Goal: Feedback & Contribution: Submit feedback/report problem

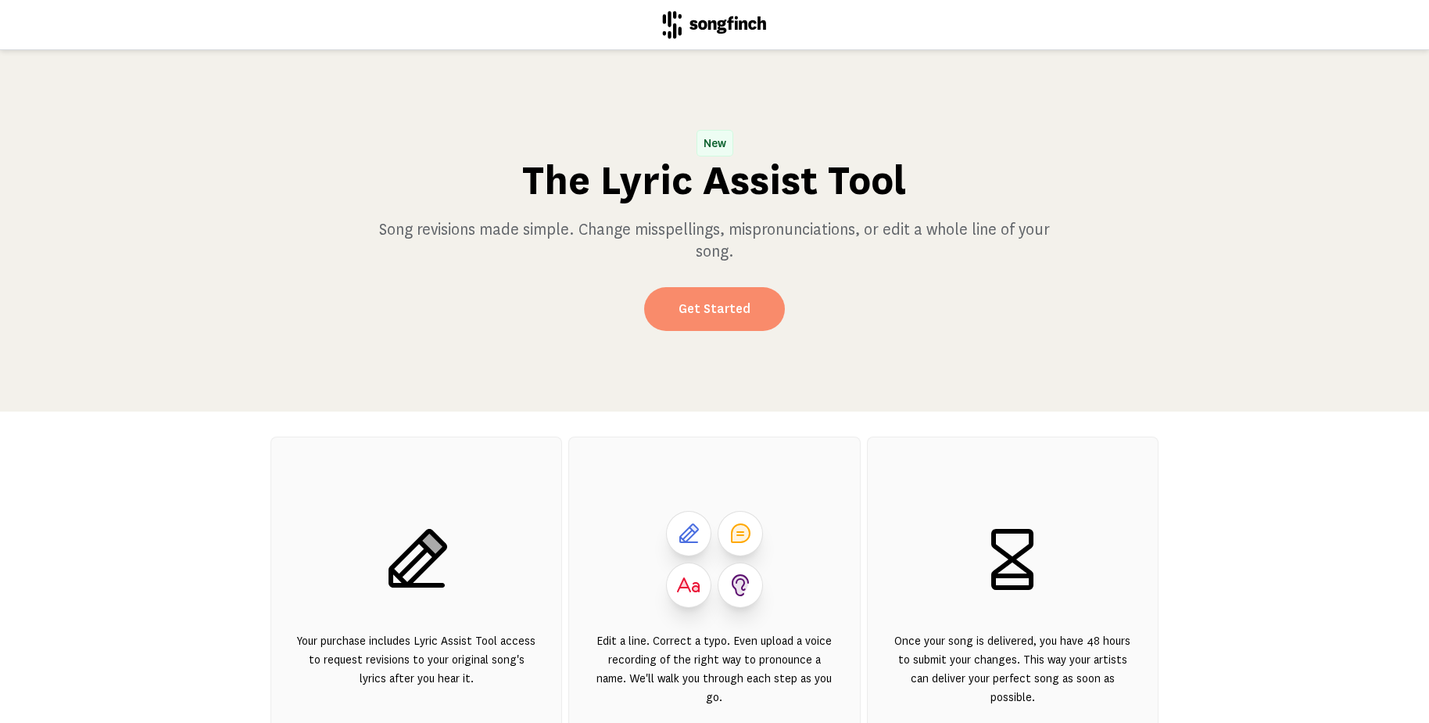
click at [741, 315] on link "Get Started" at bounding box center [714, 309] width 141 height 44
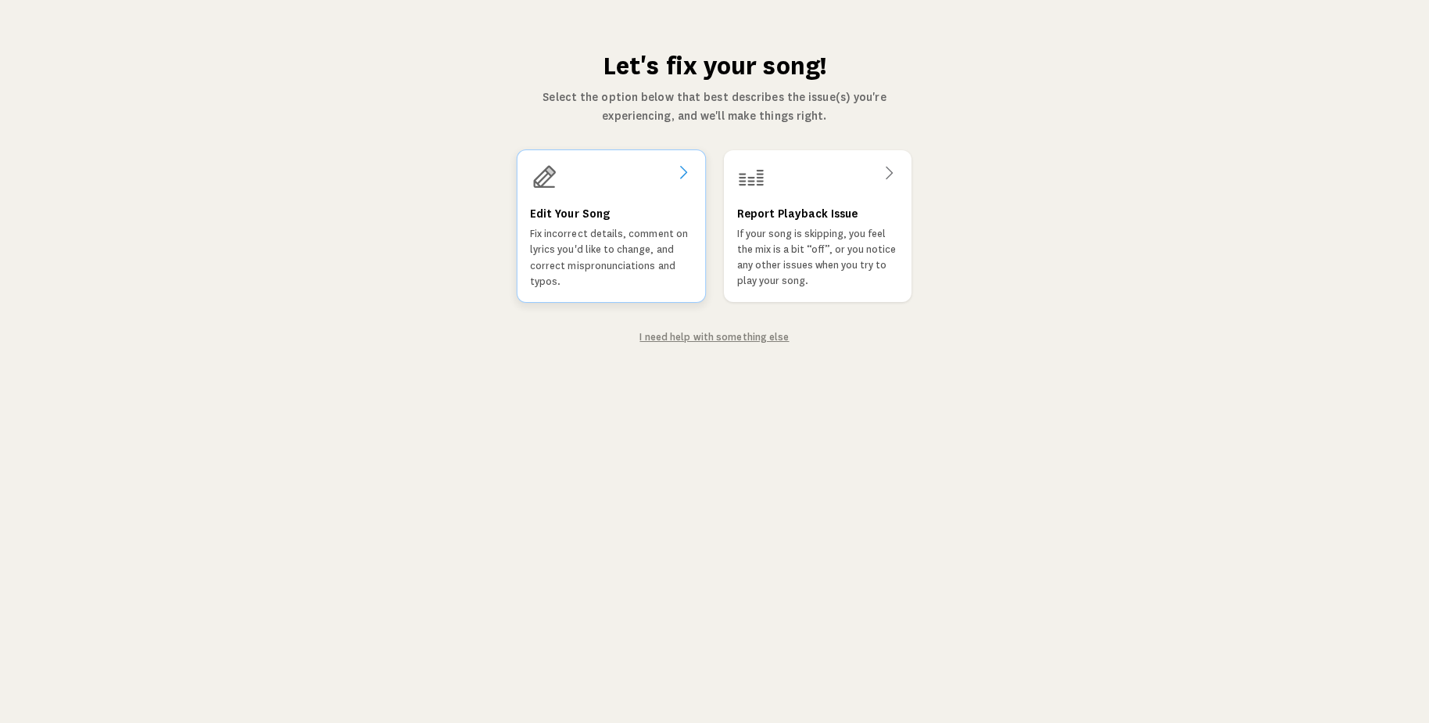
click at [683, 170] on icon at bounding box center [683, 172] width 19 height 19
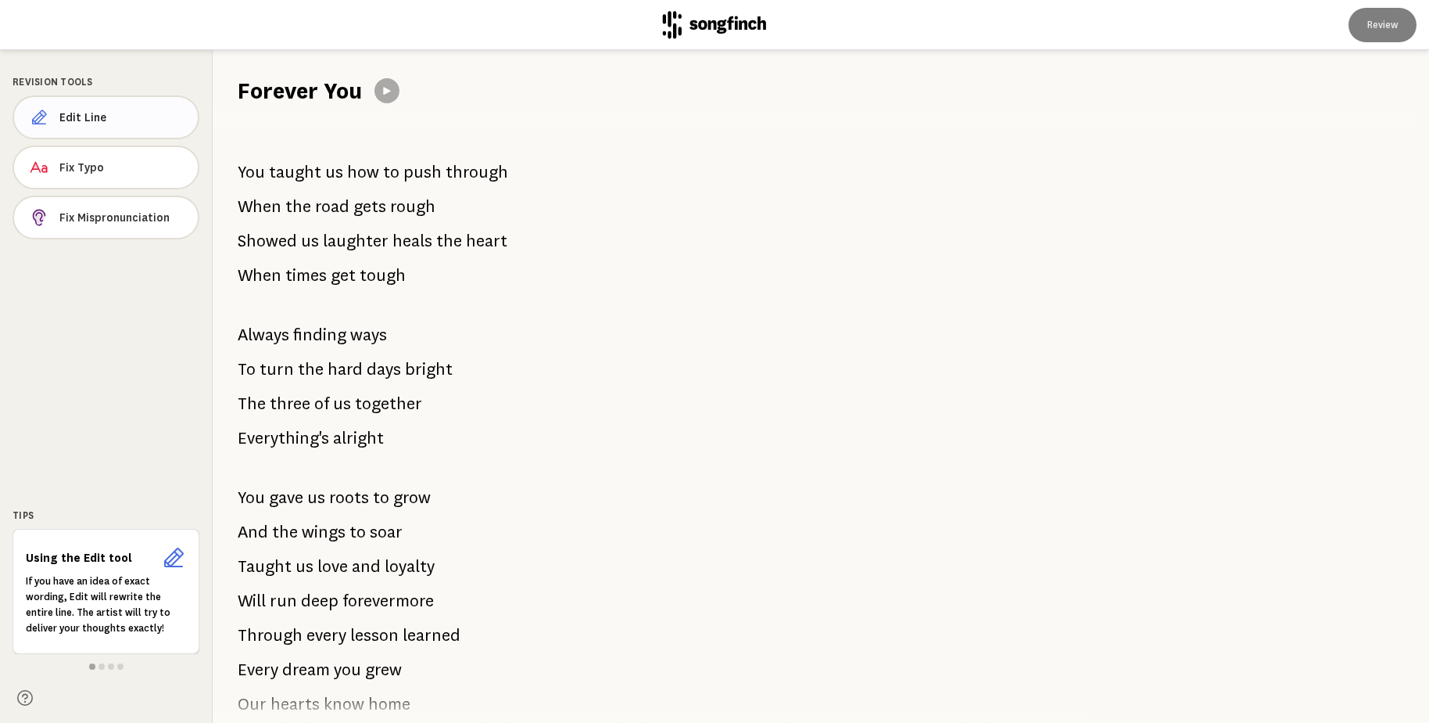
click at [118, 114] on span "Edit Line" at bounding box center [122, 117] width 126 height 16
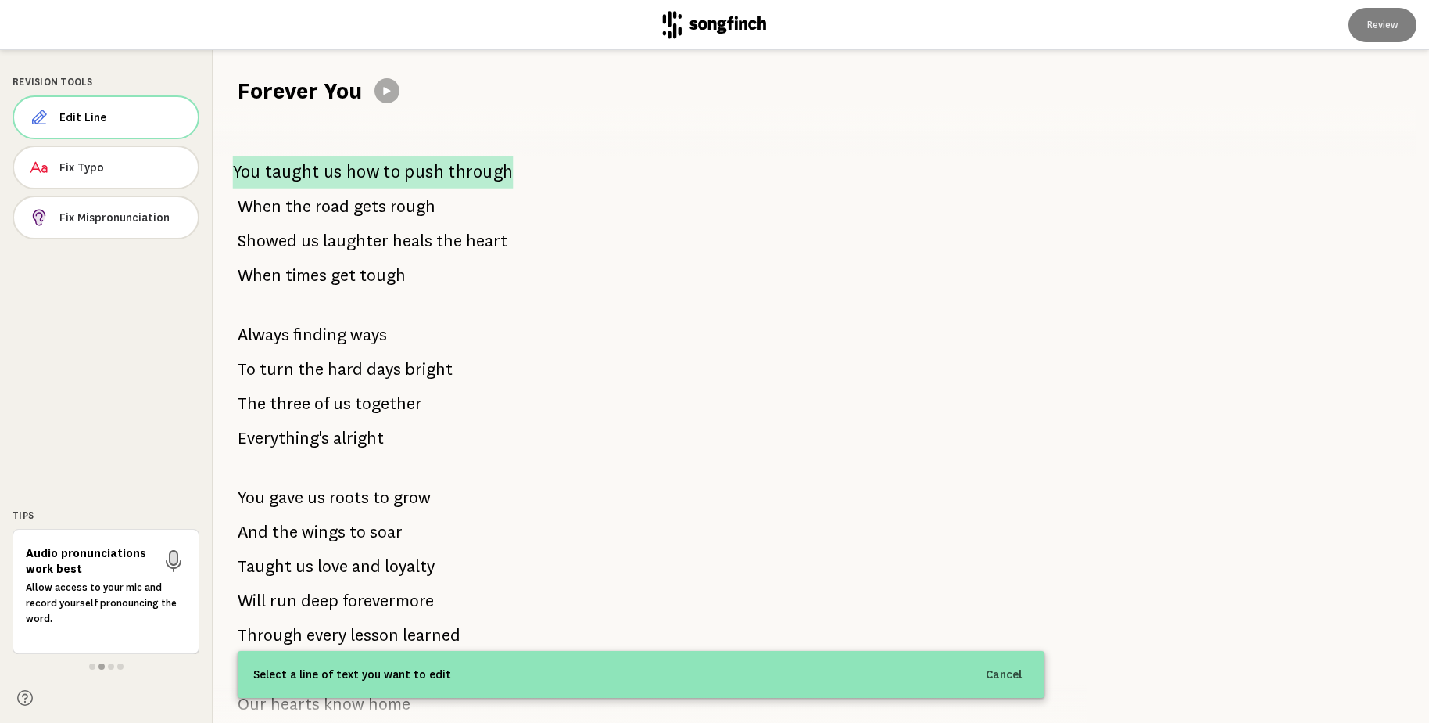
click at [282, 167] on span "taught" at bounding box center [292, 172] width 55 height 33
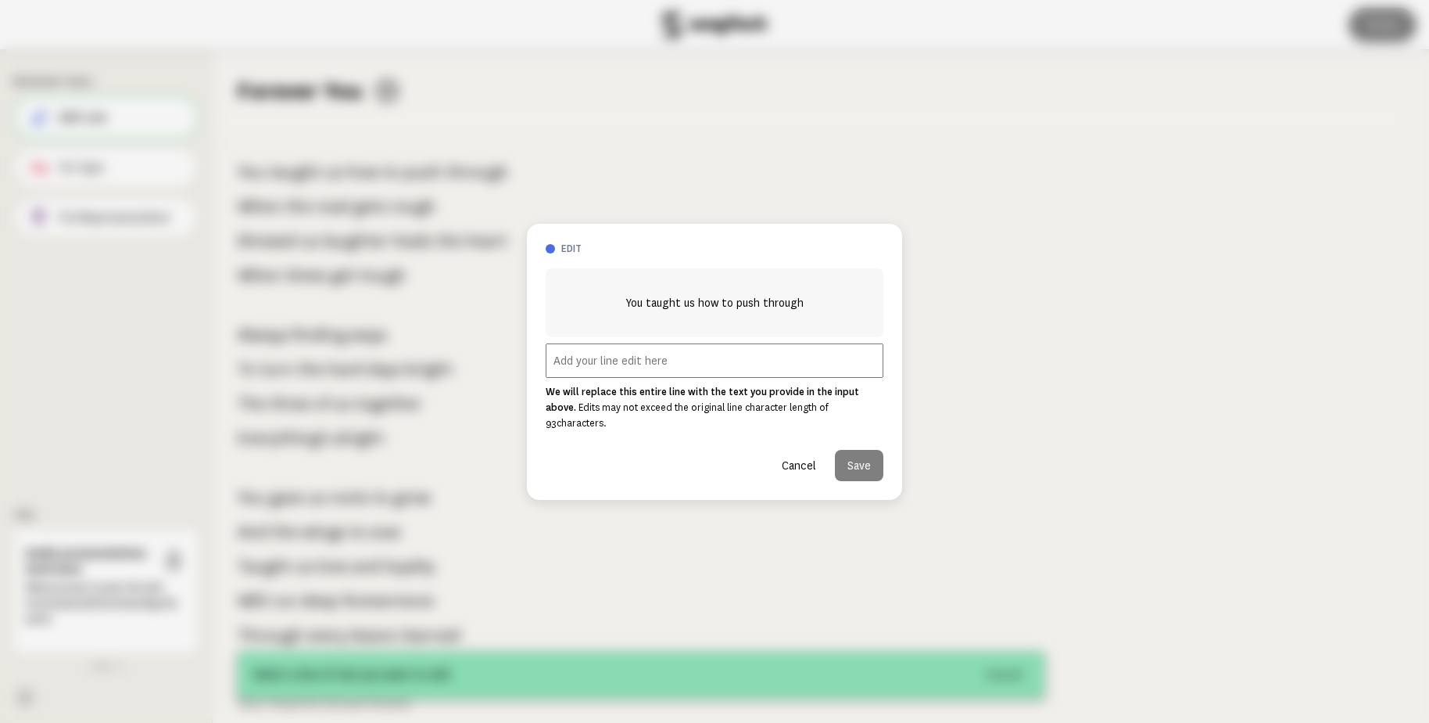
click at [659, 373] on input "text" at bounding box center [715, 360] width 338 height 34
type input "The start"
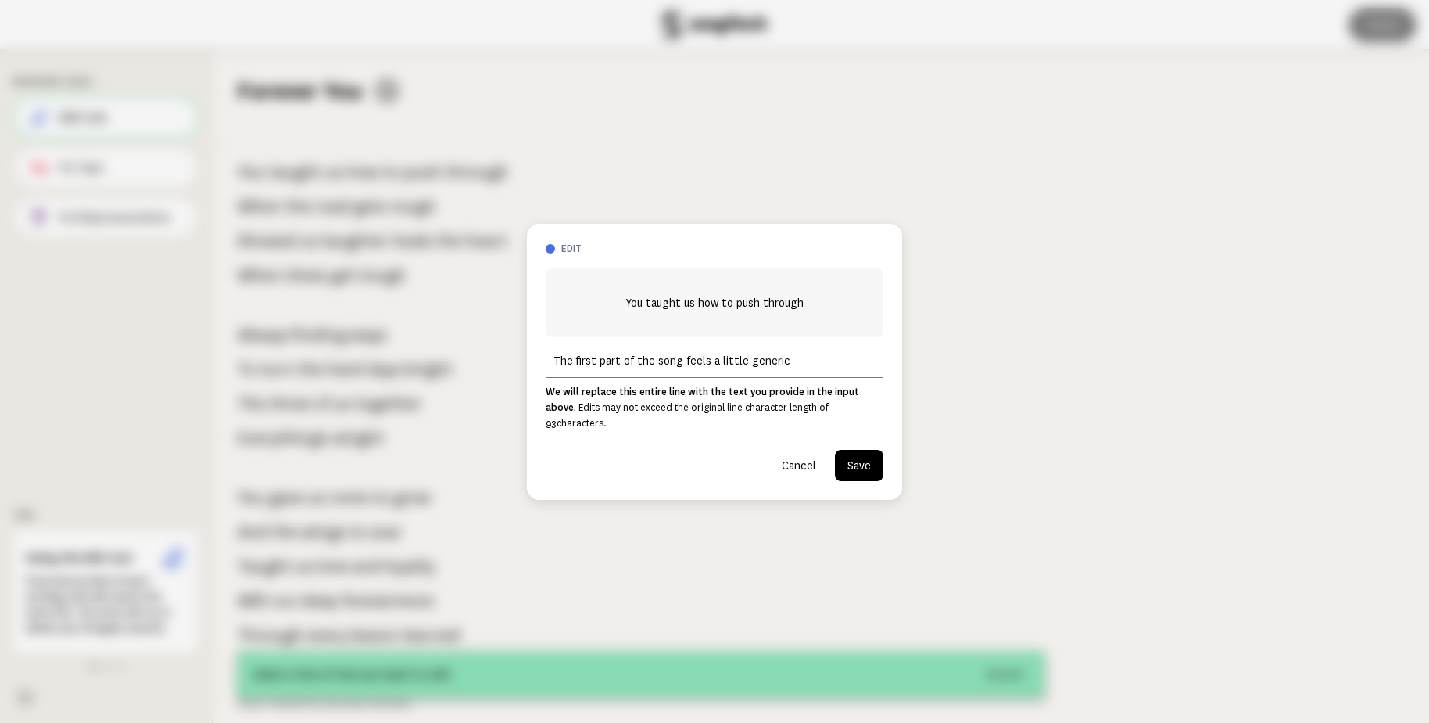
type input "The first part of the song feels a little generic"
click at [873, 461] on button "Save" at bounding box center [859, 465] width 48 height 31
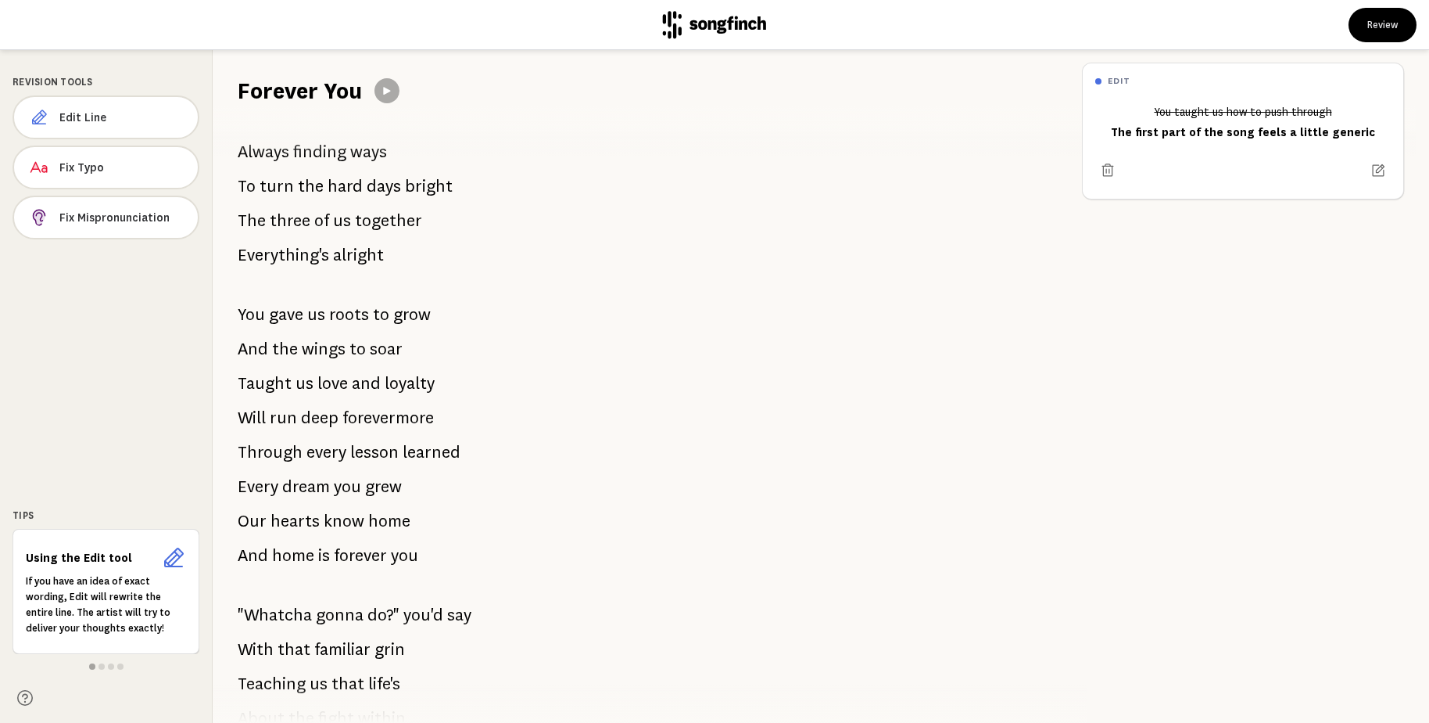
scroll to position [187, 0]
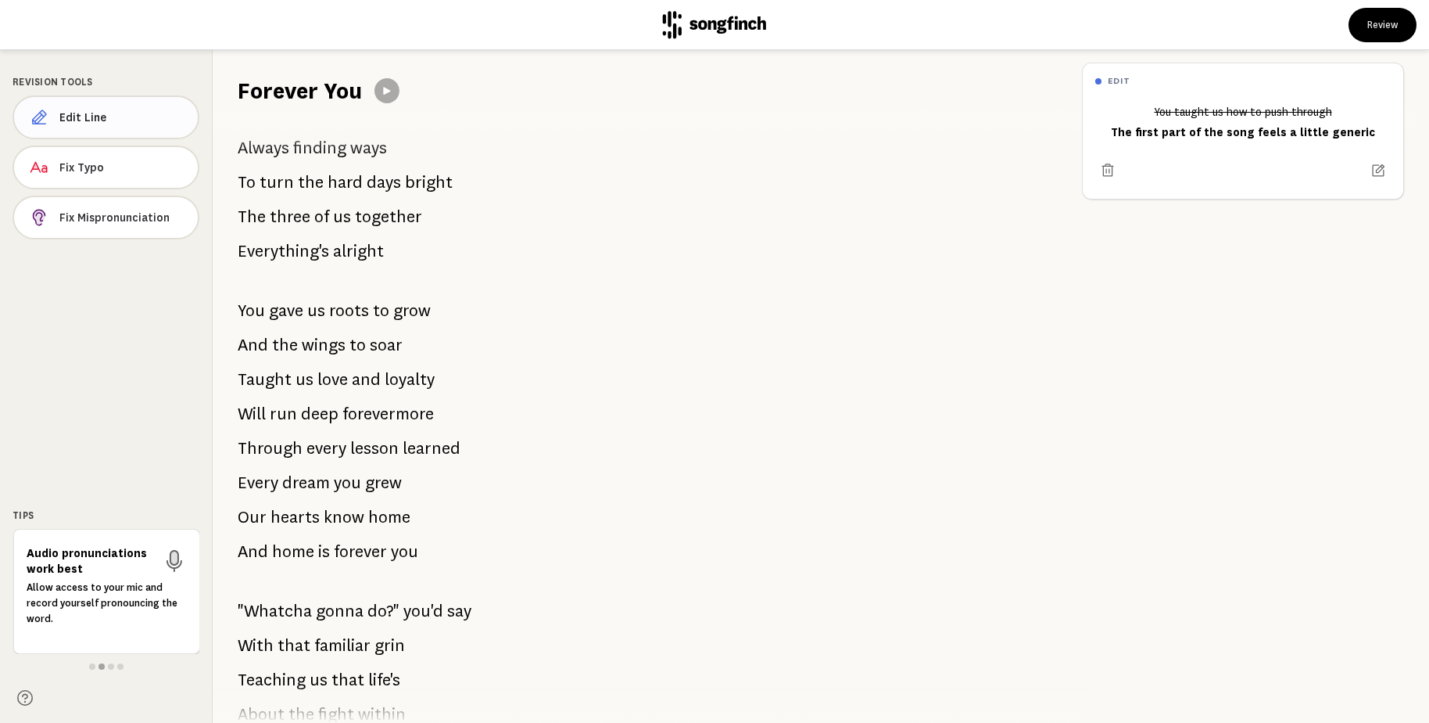
click at [99, 116] on span "Edit Line" at bounding box center [122, 117] width 126 height 16
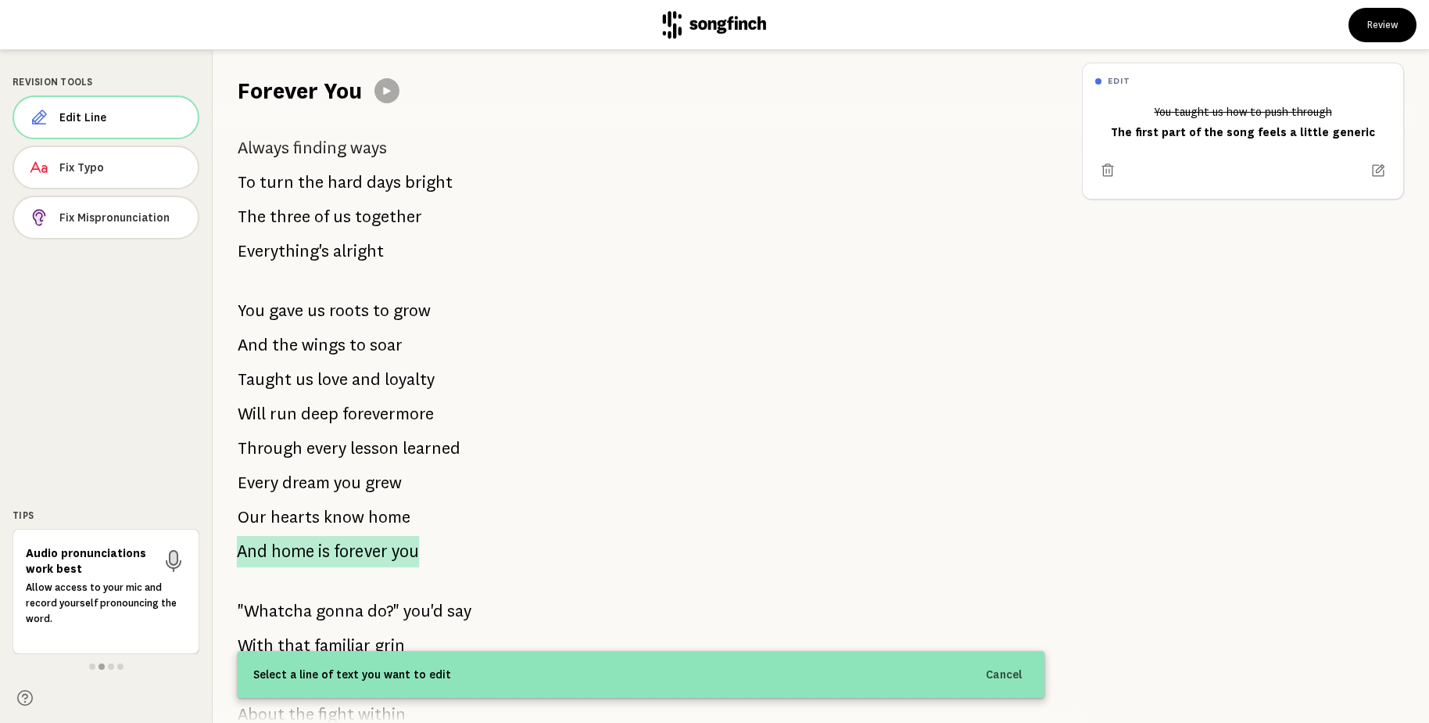
click at [342, 541] on span "forever" at bounding box center [361, 551] width 54 height 31
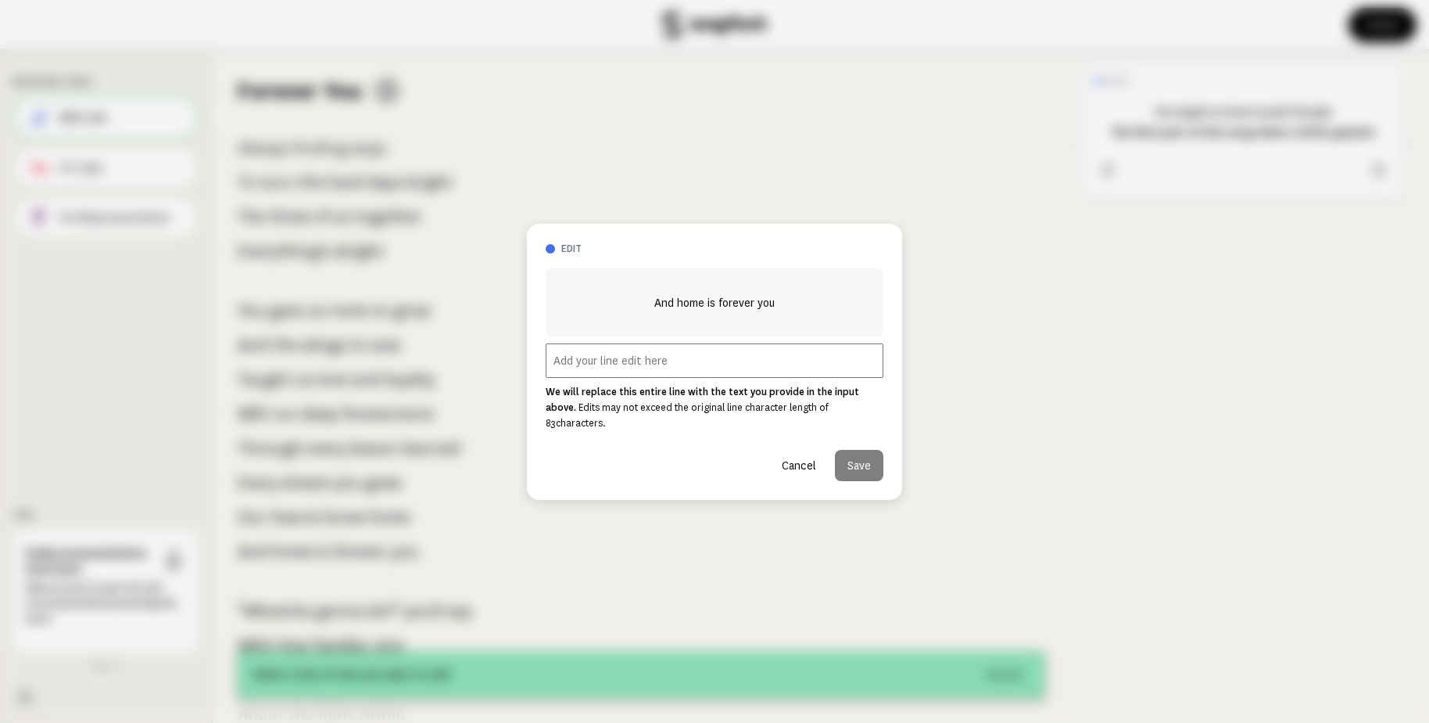
click at [678, 375] on input "text" at bounding box center [715, 360] width 338 height 34
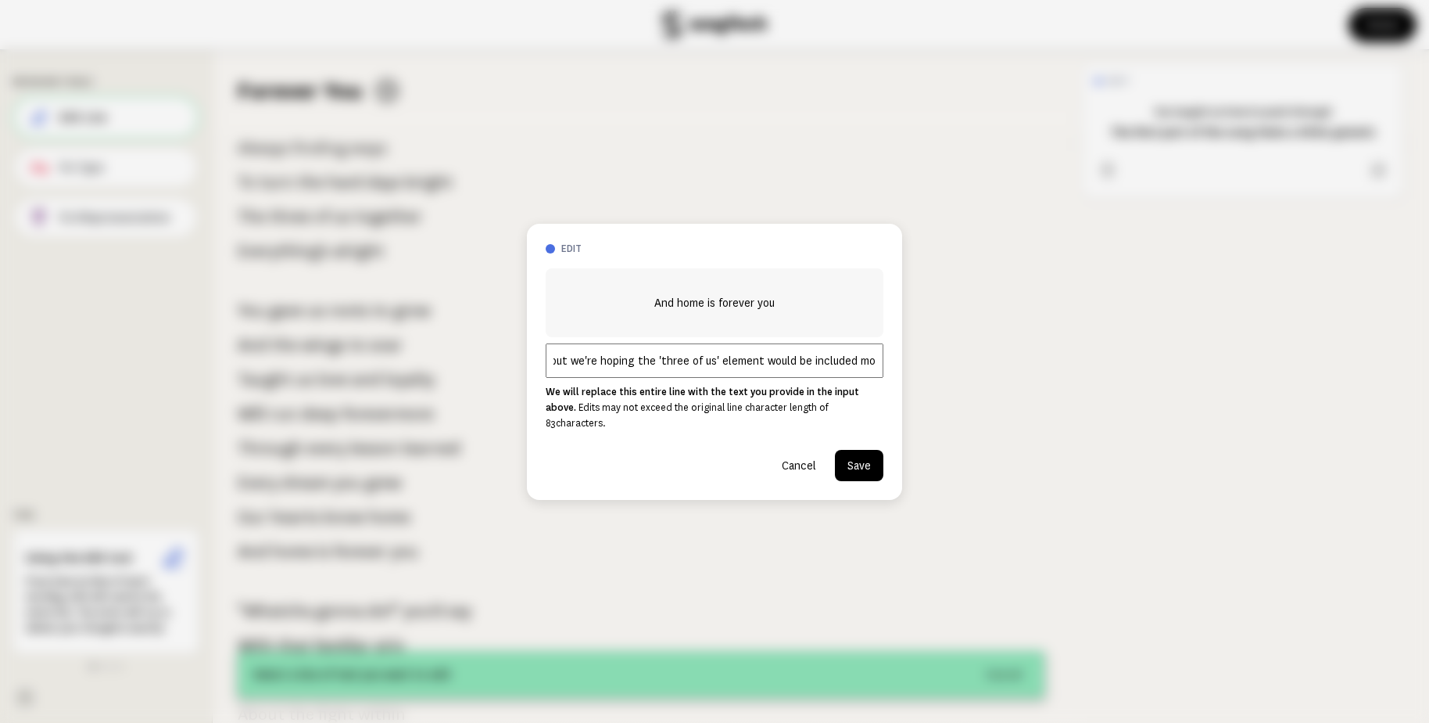
scroll to position [0, 72]
type input "We like this, but we're hoping the 'three of us' element would be included more"
click at [866, 450] on button "Save" at bounding box center [859, 465] width 48 height 31
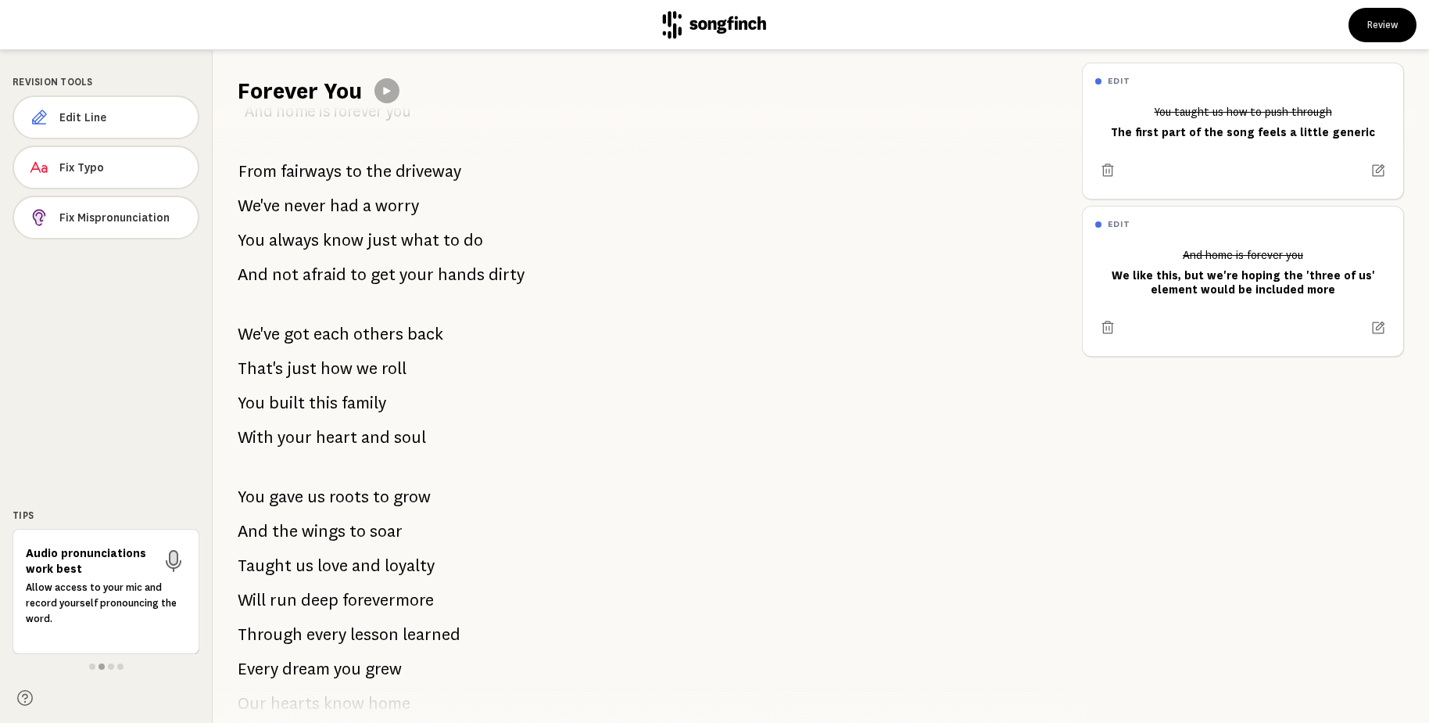
scroll to position [1071, 0]
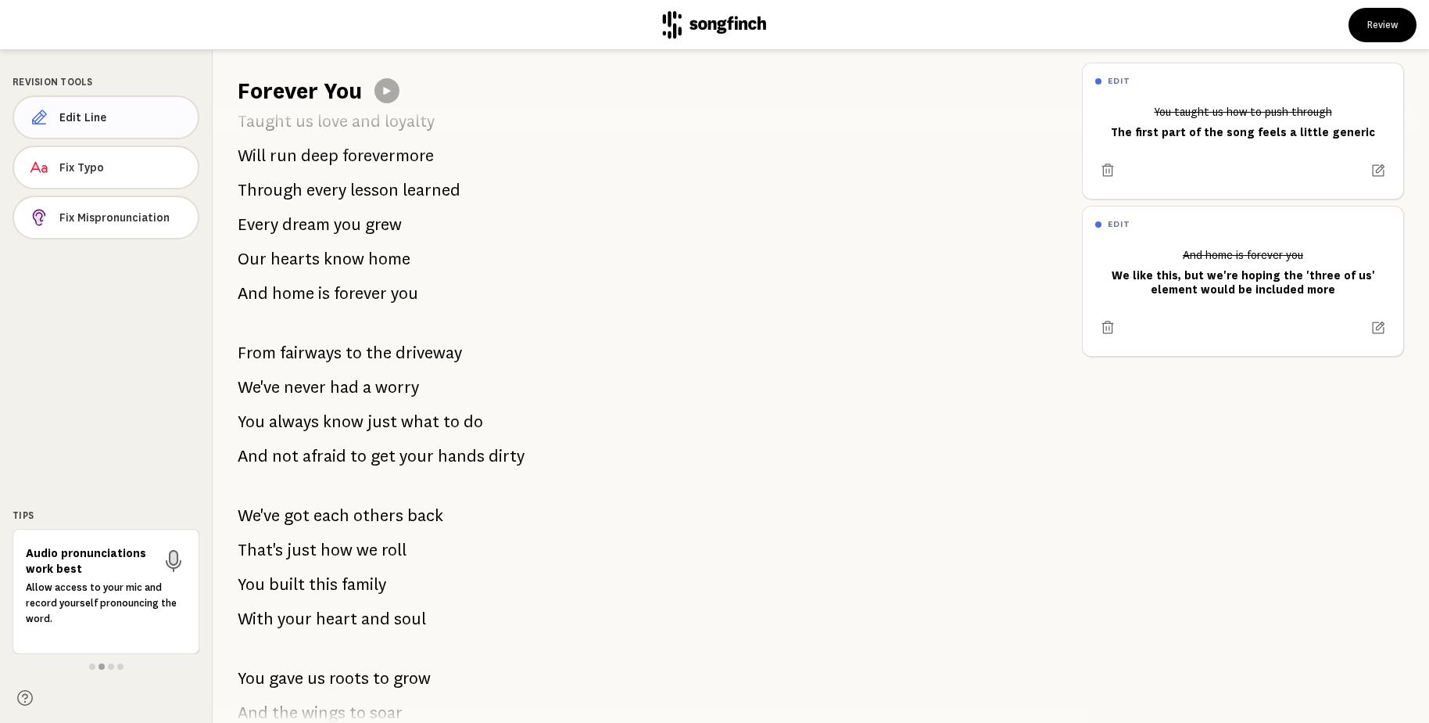
click at [130, 117] on span "Edit Line" at bounding box center [122, 117] width 126 height 16
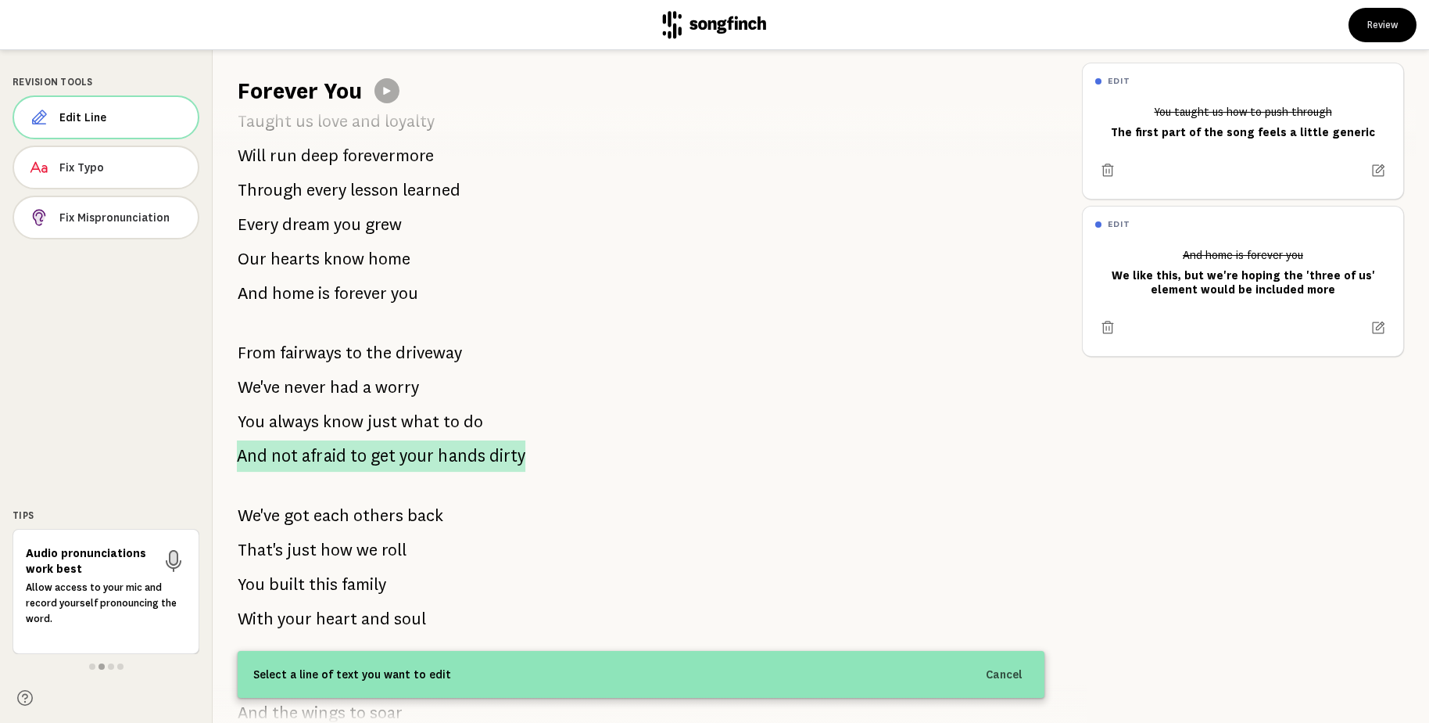
click at [414, 456] on span "your" at bounding box center [417, 455] width 34 height 31
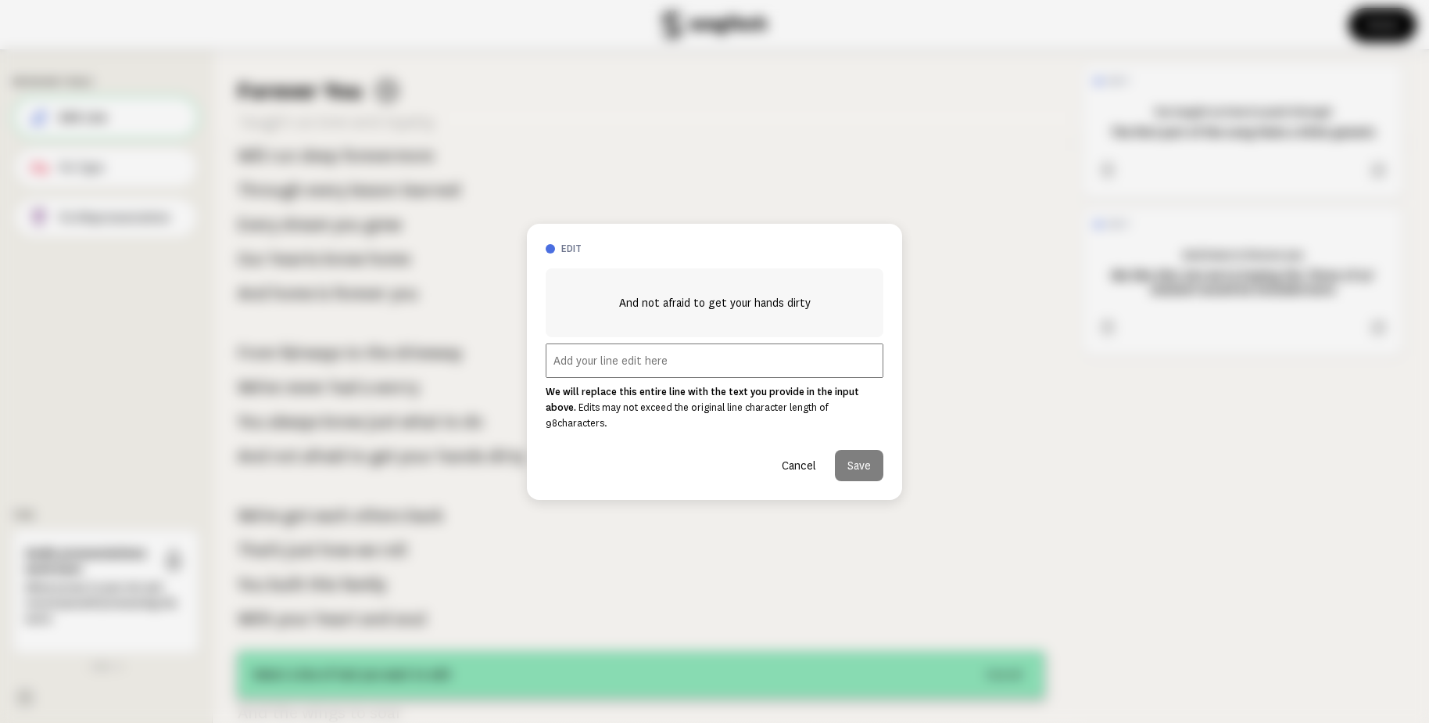
click at [705, 357] on input "text" at bounding box center [715, 360] width 338 height 34
type input "This kinda felt off"
click at [874, 450] on button "Save" at bounding box center [859, 465] width 48 height 31
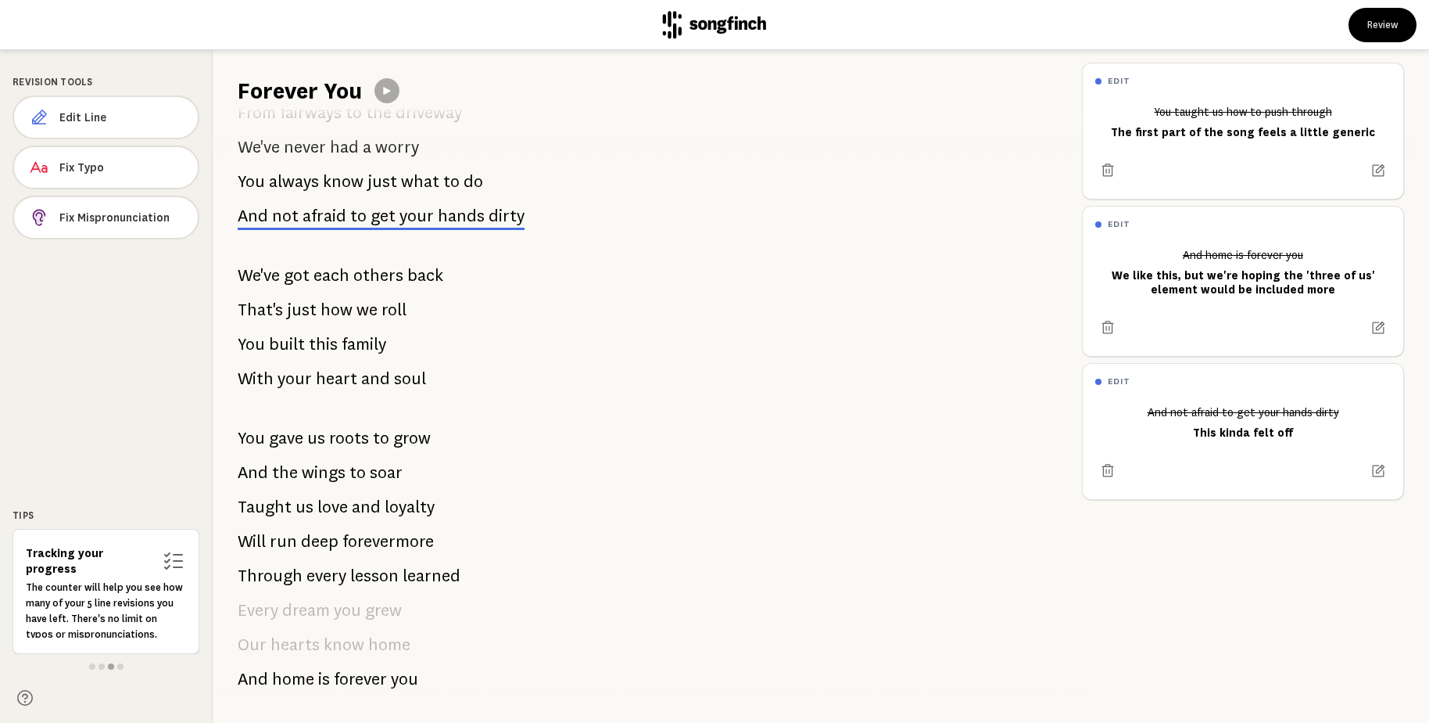
scroll to position [1315, 0]
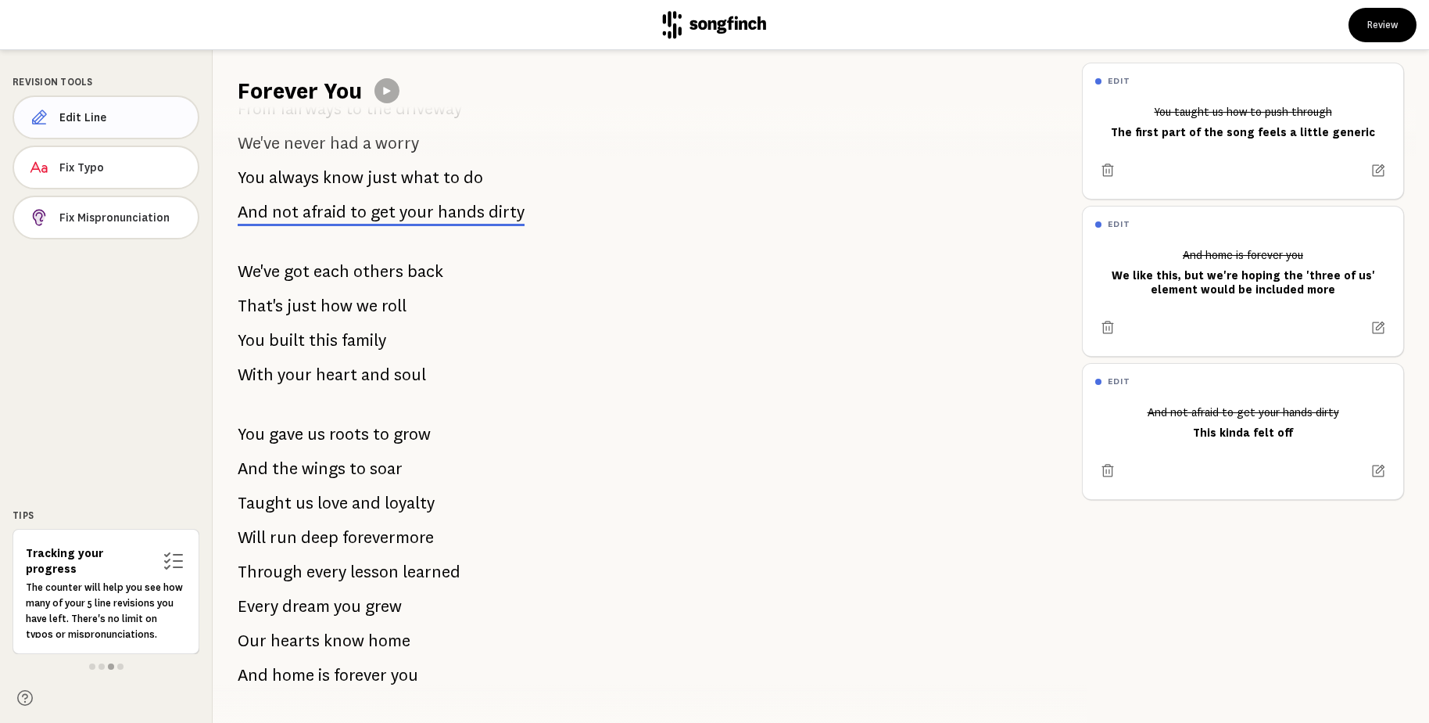
click at [127, 115] on span "Edit Line" at bounding box center [122, 117] width 126 height 16
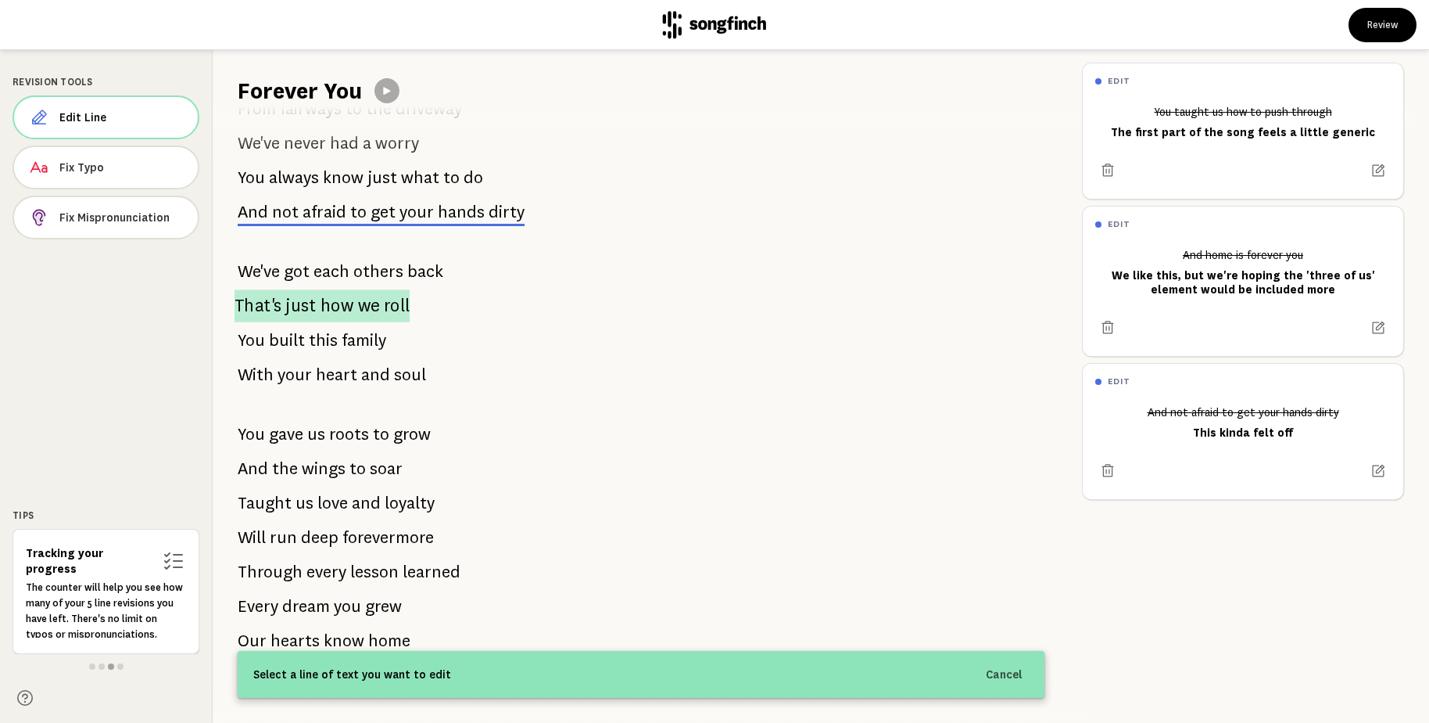
click at [339, 311] on span "how" at bounding box center [338, 305] width 34 height 33
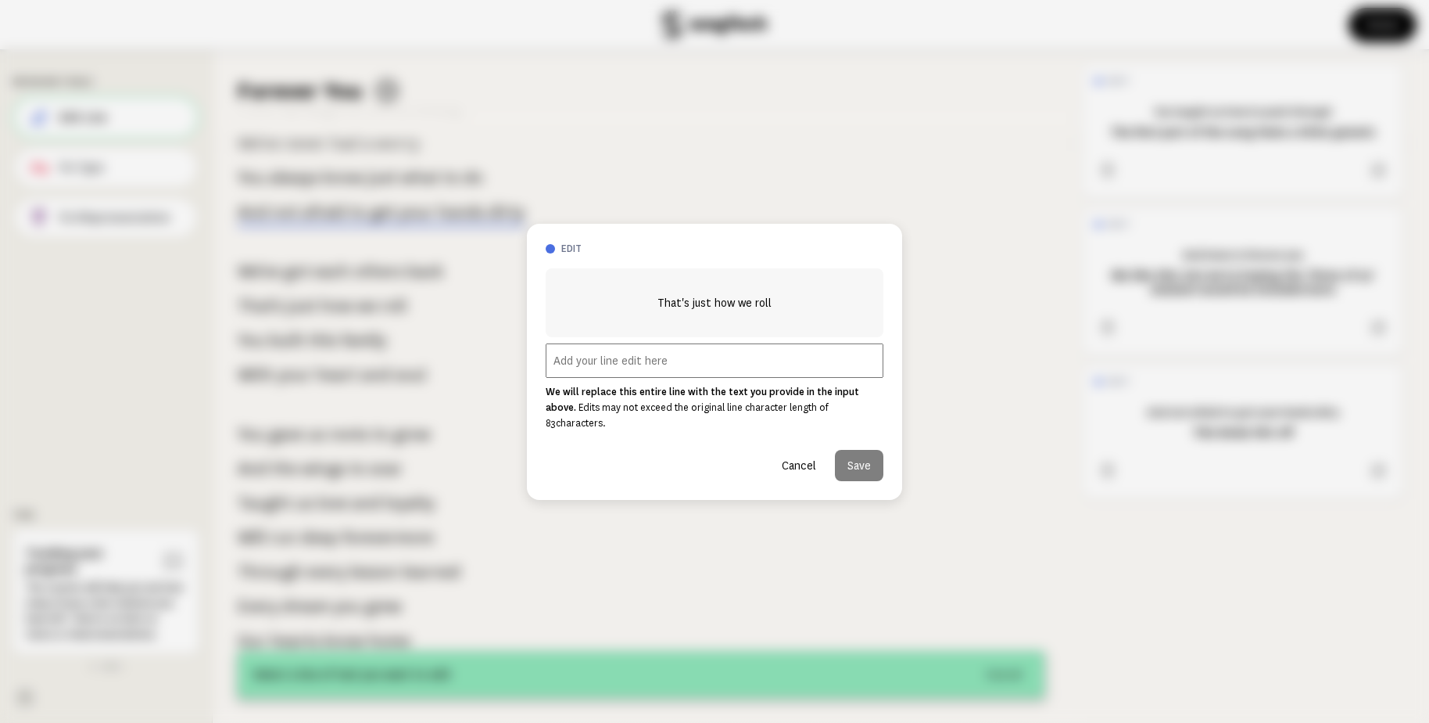
click at [657, 369] on input "text" at bounding box center [715, 360] width 338 height 34
type input "Not"
type input "Feels too casual"
click at [865, 457] on button "Save" at bounding box center [859, 465] width 48 height 31
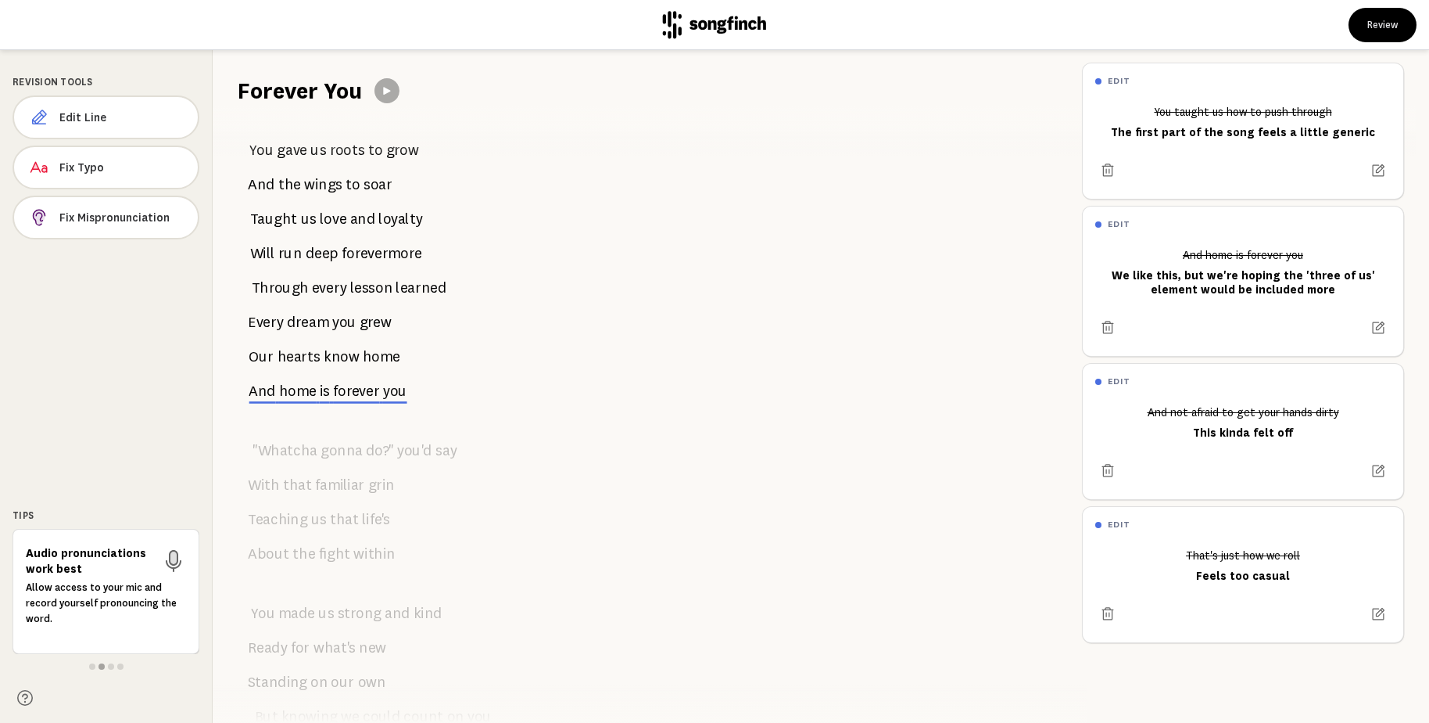
scroll to position [0, 0]
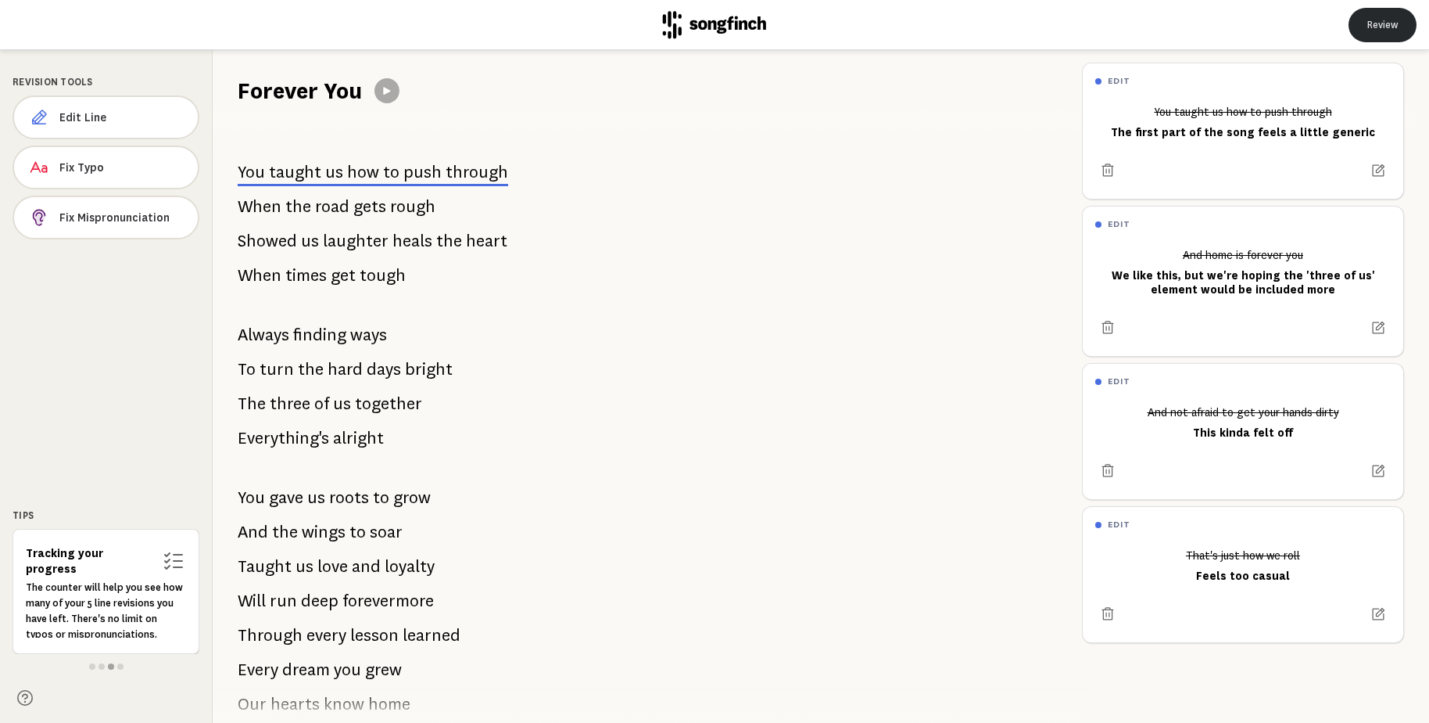
click at [1389, 13] on button "Review" at bounding box center [1383, 25] width 68 height 34
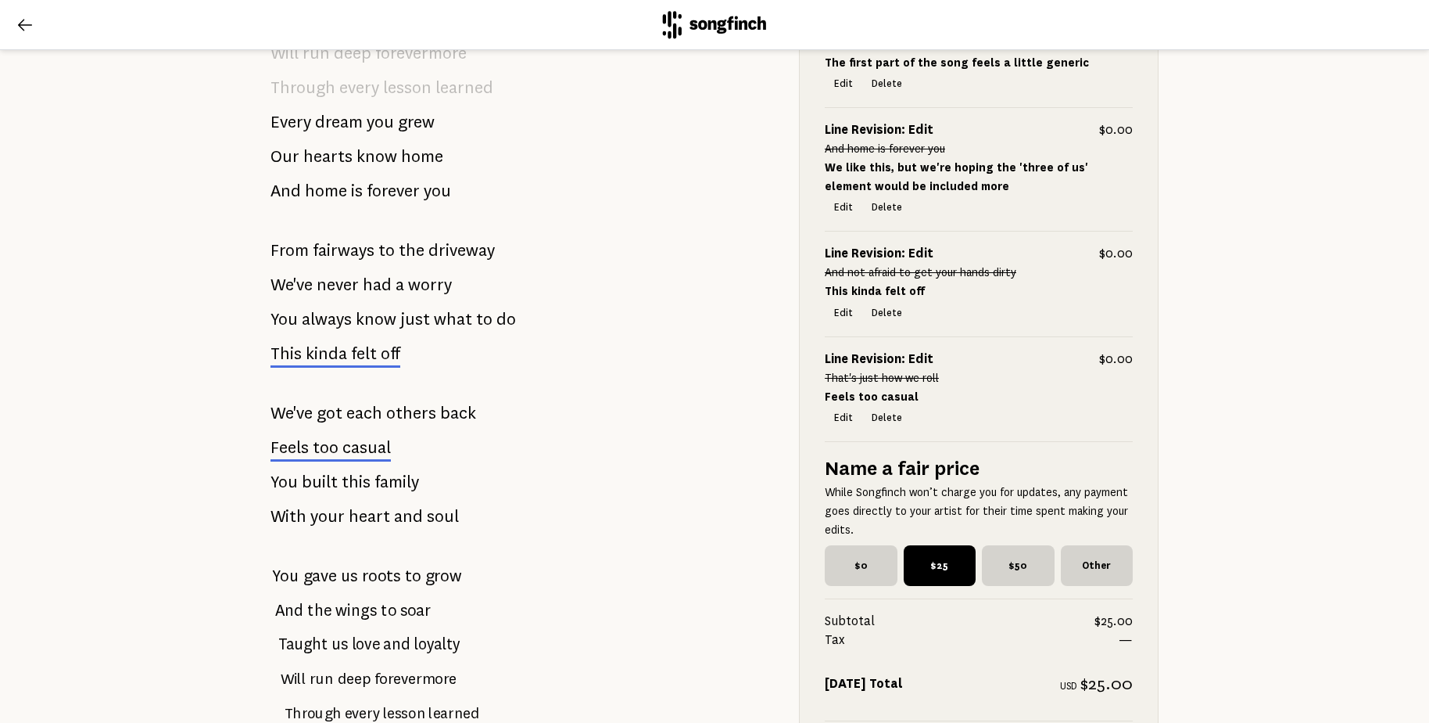
scroll to position [1431, 0]
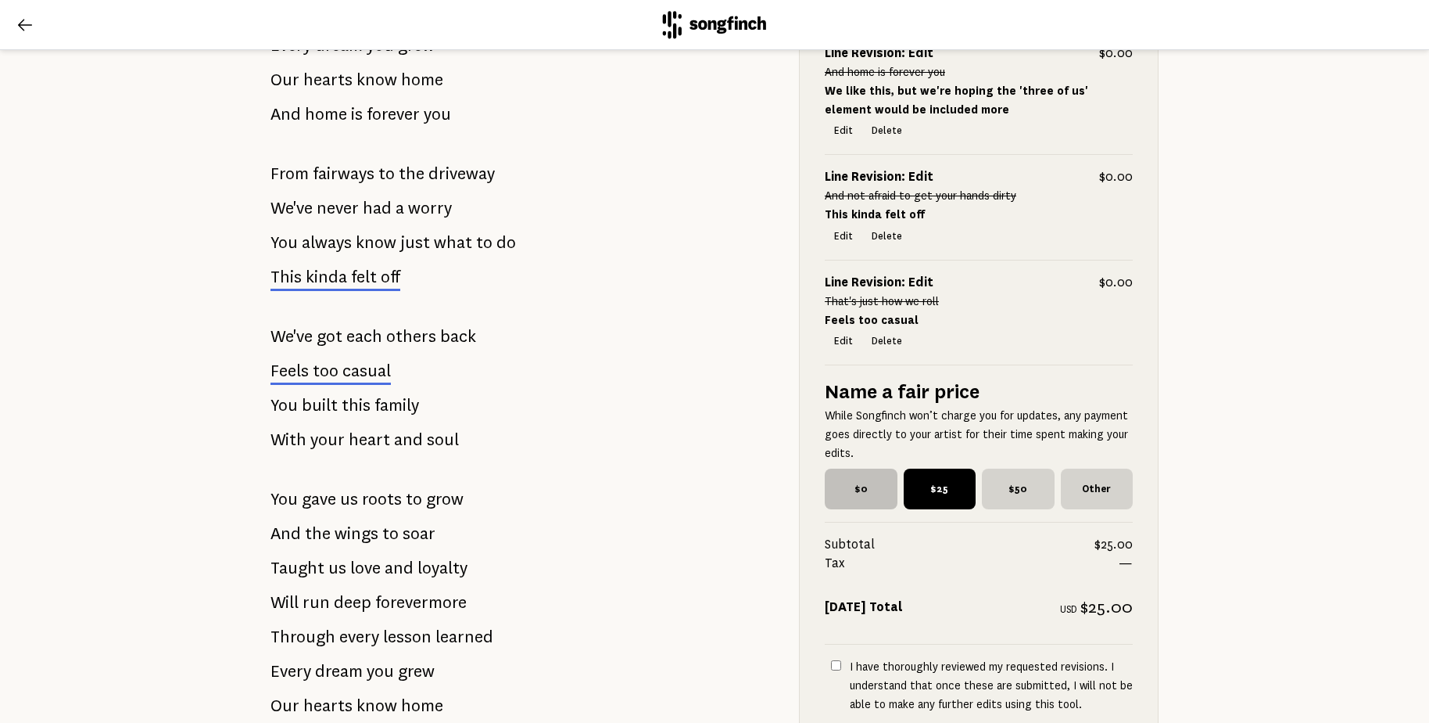
click at [858, 490] on span "$0" at bounding box center [861, 488] width 73 height 41
click at [835, 479] on input "$0" at bounding box center [830, 473] width 10 height 10
radio input "true"
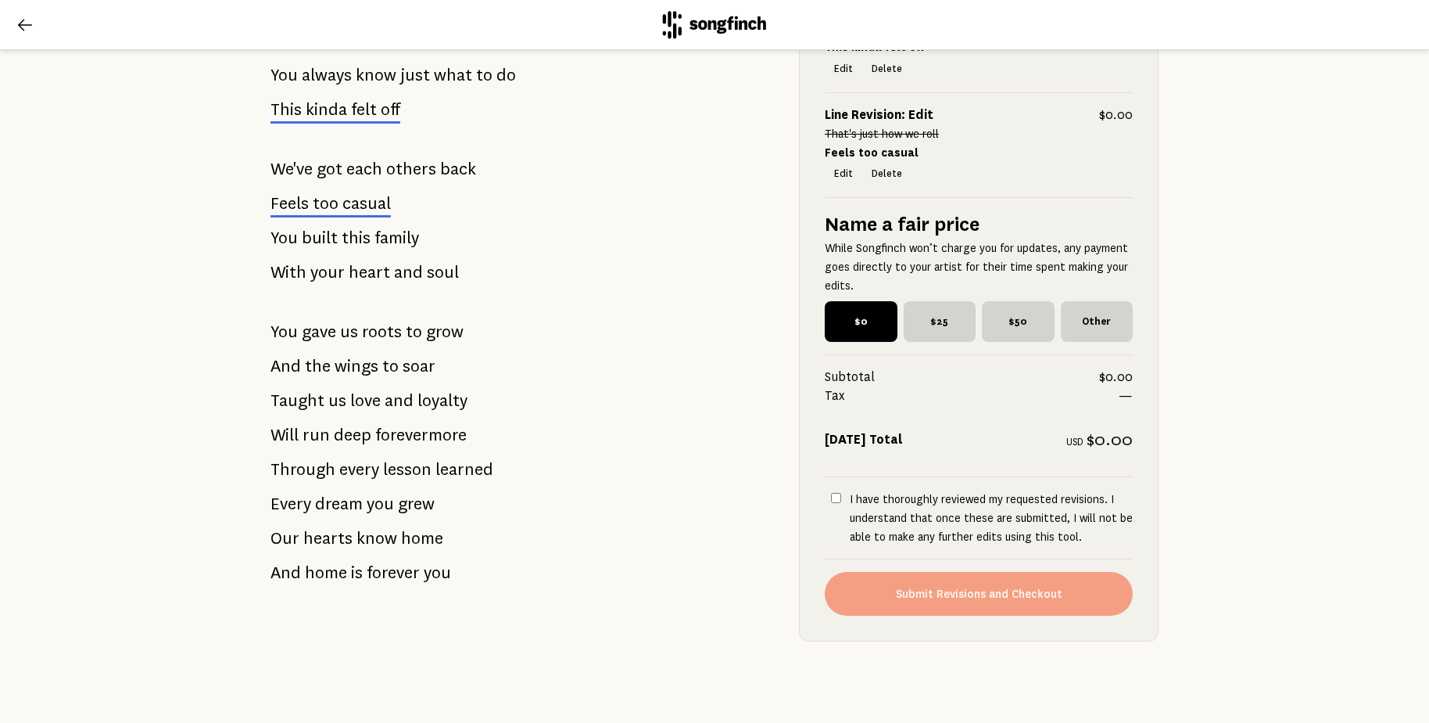
click at [836, 499] on input "I have thoroughly reviewed my requested revisions. I understand that once these…" at bounding box center [836, 498] width 10 height 10
checkbox input "true"
